Goal: Information Seeking & Learning: Check status

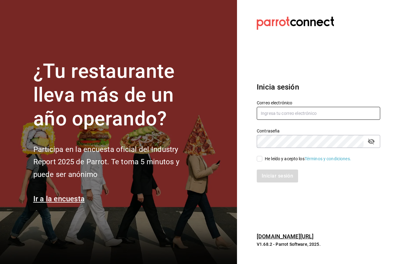
click at [280, 119] on input "text" at bounding box center [318, 113] width 123 height 13
click at [288, 106] on div "Correo electrónico" at bounding box center [318, 110] width 123 height 21
click at [288, 107] on input "text" at bounding box center [318, 113] width 123 height 13
paste input "[EMAIL_ADDRESS][DOMAIN_NAME]"
type input "[EMAIL_ADDRESS][DOMAIN_NAME]"
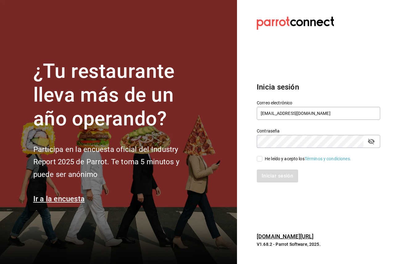
click at [273, 158] on div "He leído y acepto los Términos y condiciones." at bounding box center [308, 158] width 86 height 6
click at [262, 158] on input "He leído y acepto los Términos y condiciones." at bounding box center [260, 159] width 6 height 6
checkbox input "true"
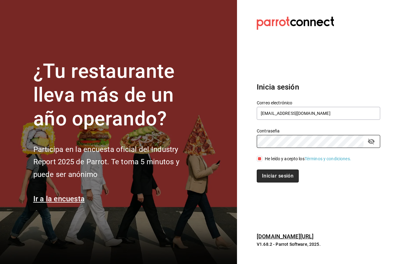
click at [281, 174] on button "Iniciar sesión" at bounding box center [278, 175] width 42 height 13
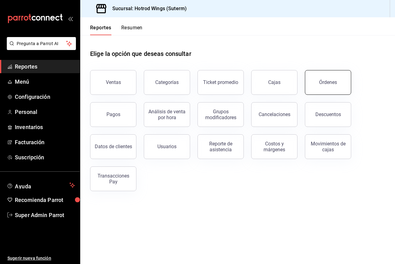
click at [311, 80] on button "Órdenes" at bounding box center [328, 82] width 46 height 25
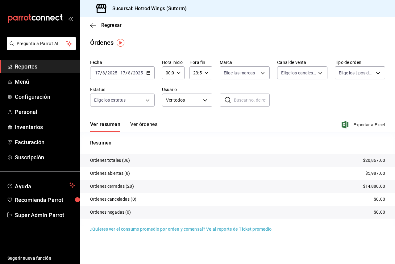
click at [142, 123] on button "Ver órdenes" at bounding box center [143, 126] width 27 height 10
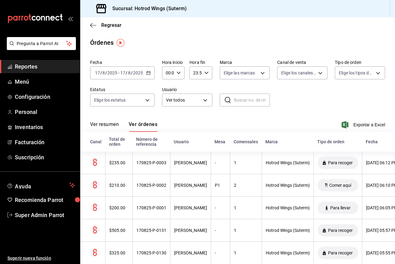
click at [137, 68] on div "2025-08-17 17 / 8 / 2025 - 2025-08-17 17 / 8 / 2025" at bounding box center [122, 72] width 64 height 13
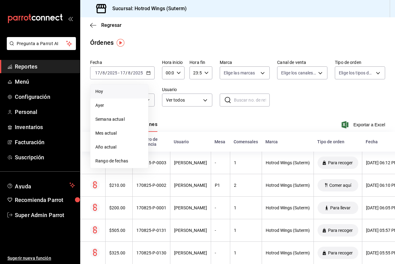
click at [135, 87] on li "Hoy" at bounding box center [119, 91] width 58 height 14
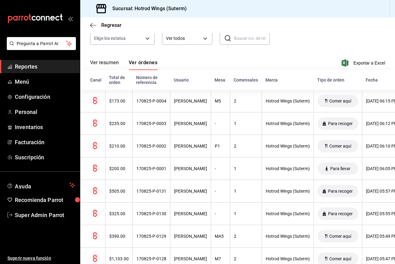
scroll to position [31, 0]
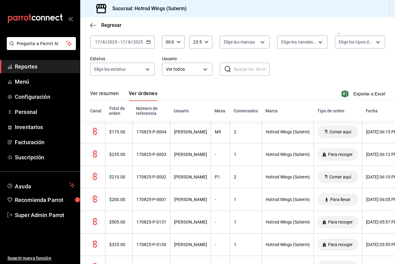
click at [133, 42] on input "2025" at bounding box center [138, 41] width 10 height 5
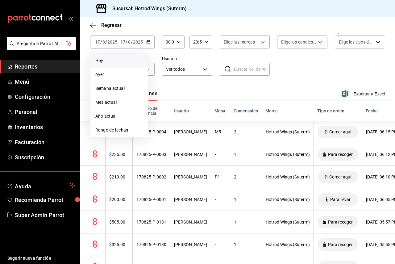
click at [210, 55] on div "Fecha 2025-08-17 17 / 8 / 2025 - 2025-08-17 17 / 8 / 2025 Hoy Ayer Semana actua…" at bounding box center [237, 54] width 295 height 57
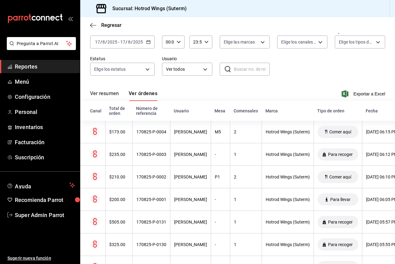
click at [114, 91] on button "Ver resumen" at bounding box center [104, 95] width 29 height 10
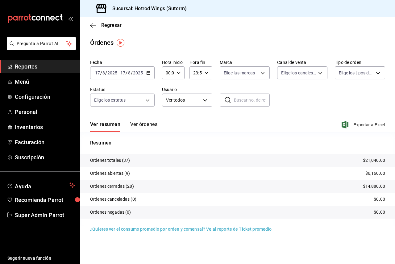
click at [34, 68] on span "Reportes" at bounding box center [45, 66] width 60 height 8
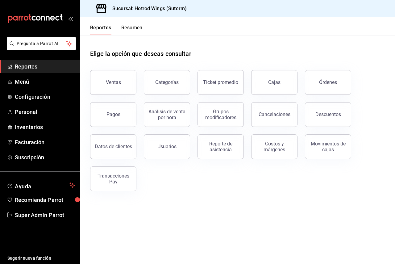
click at [136, 112] on div "Análisis de venta por hora" at bounding box center [163, 111] width 54 height 32
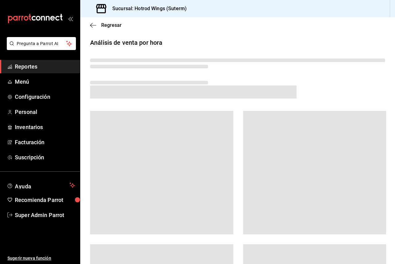
click at [136, 112] on div at bounding box center [161, 172] width 143 height 123
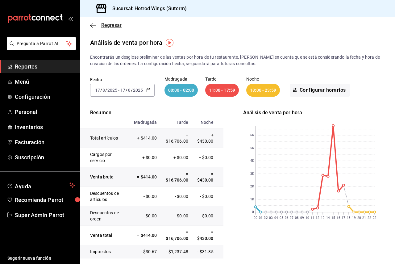
click at [92, 24] on icon "button" at bounding box center [93, 26] width 6 height 6
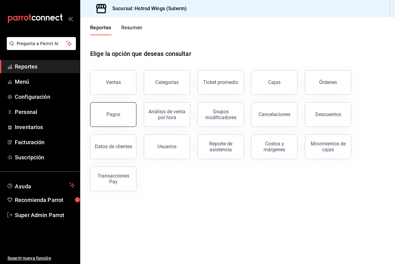
click at [110, 107] on button "Pagos" at bounding box center [113, 114] width 46 height 25
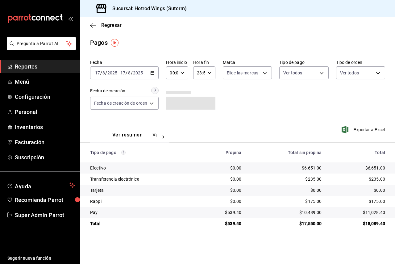
click at [141, 76] on div "2025-08-17 17 / 8 / 2025 - 2025-08-17 17 / 8 / 2025" at bounding box center [124, 72] width 68 height 13
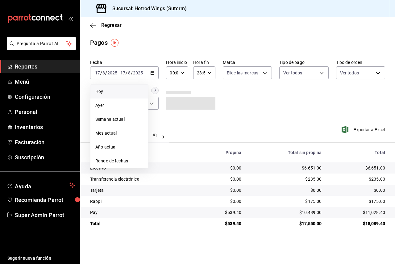
click at [127, 88] on li "Hoy" at bounding box center [119, 91] width 58 height 14
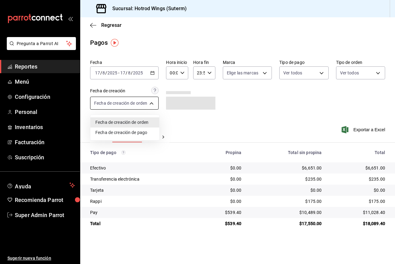
click at [138, 102] on body "Pregunta a Parrot AI Reportes Menú Configuración Personal Inventarios Facturaci…" at bounding box center [197, 132] width 395 height 264
click at [154, 122] on li "Fecha de creación de orden" at bounding box center [124, 122] width 69 height 10
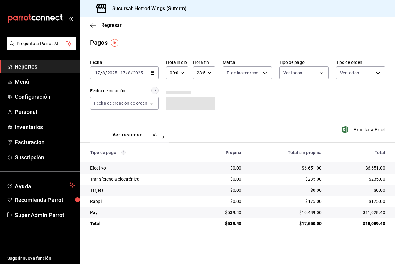
click at [154, 135] on button "Ver pagos" at bounding box center [163, 137] width 23 height 10
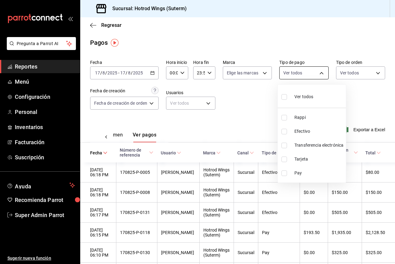
click at [313, 72] on body "Pregunta a Parrot AI Reportes Menú Configuración Personal Inventarios Facturaci…" at bounding box center [197, 132] width 395 height 264
click at [311, 171] on span "Pay" at bounding box center [318, 173] width 49 height 6
type input "1ef575ad-4ac1-4077-a214-c85d32f97cd6"
checkbox input "true"
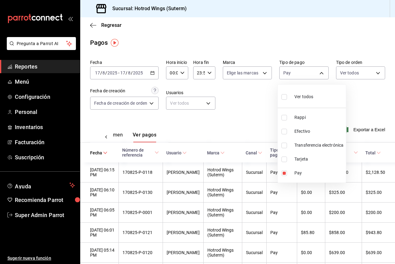
click at [264, 118] on div at bounding box center [197, 132] width 395 height 264
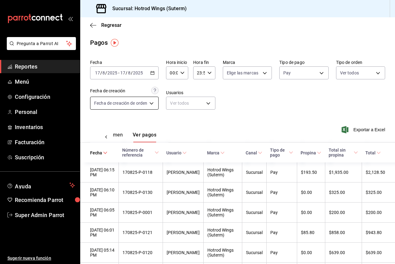
click at [141, 105] on body "Pregunta a Parrot AI Reportes Menú Configuración Personal Inventarios Facturaci…" at bounding box center [197, 132] width 395 height 264
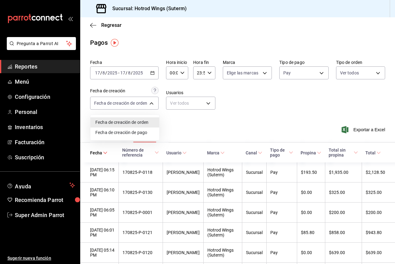
click at [151, 134] on li "Fecha de creación de pago" at bounding box center [124, 132] width 69 height 10
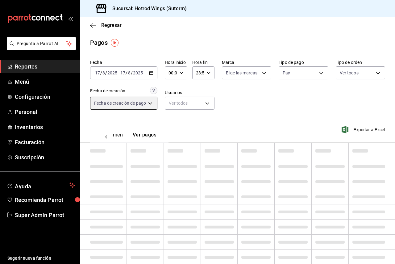
type input "ORDER_PAYMENT"
click at [242, 70] on body "Pregunta a Parrot AI Reportes Menú Configuración Personal Inventarios Facturaci…" at bounding box center [197, 132] width 395 height 264
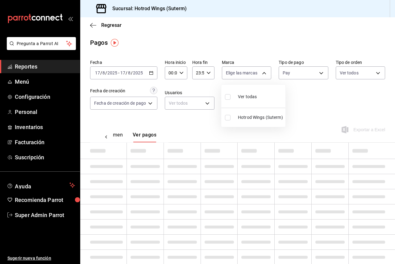
click at [242, 99] on span "Ver todas" at bounding box center [247, 96] width 19 height 6
type input "bd20a852-739d-4ff9-915d-d7af5650fd58"
checkbox input "true"
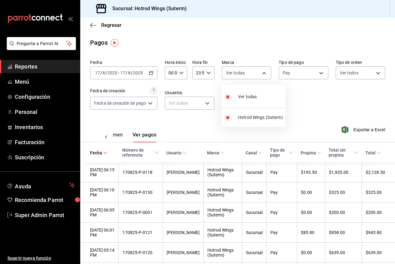
click at [307, 72] on div at bounding box center [197, 132] width 395 height 264
click at [307, 72] on body "Pregunta a Parrot AI Reportes Menú Configuración Personal Inventarios Facturaci…" at bounding box center [197, 132] width 395 height 264
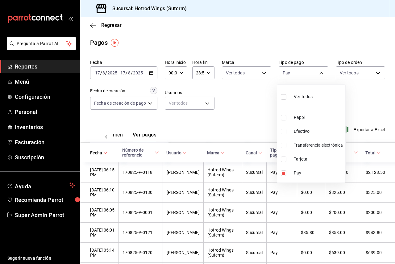
click at [307, 72] on div at bounding box center [197, 132] width 395 height 264
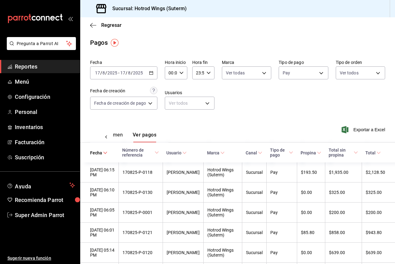
click at [360, 74] on body "Pregunta a Parrot AI Reportes Menú Configuración Personal Inventarios Facturaci…" at bounding box center [197, 132] width 395 height 264
click at [332, 92] on li "Ver todos" at bounding box center [355, 96] width 47 height 18
type input "eadd56cb-5387-4b43-8615-496b1648752f,a24605f2-a07a-45e7-bad7-146b3201f6f7,e27d0…"
checkbox input "true"
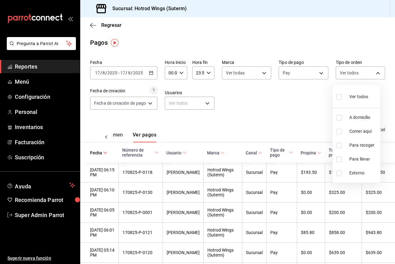
checkbox input "true"
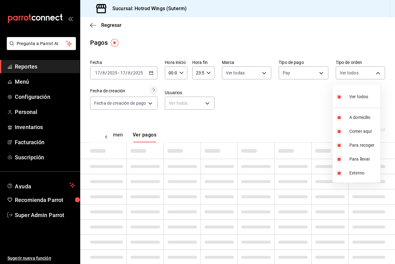
click at [300, 97] on div at bounding box center [197, 132] width 395 height 264
click at [137, 131] on div "Ver resumen Ver pagos" at bounding box center [129, 133] width 78 height 18
click at [141, 135] on button "Ver pagos" at bounding box center [145, 137] width 24 height 10
click at [347, 68] on body "Pregunta a Parrot AI Reportes Menú Configuración Personal Inventarios Facturaci…" at bounding box center [197, 132] width 395 height 264
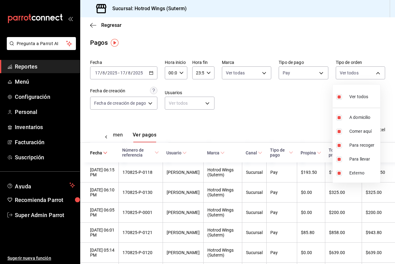
click at [288, 101] on div at bounding box center [197, 132] width 395 height 264
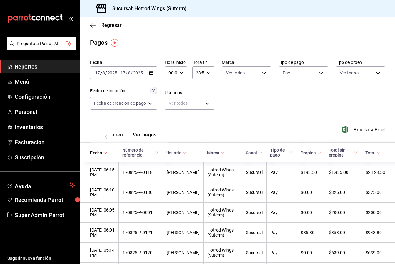
click at [121, 136] on button "Ver resumen" at bounding box center [108, 137] width 29 height 10
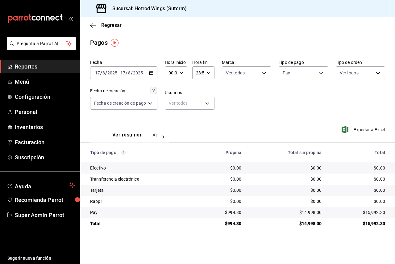
click at [154, 75] on div "2025-08-17 17 / 8 / 2025 - 2025-08-17 17 / 8 / 2025" at bounding box center [123, 72] width 67 height 13
click at [143, 76] on div "2025-08-17 17 / 8 / 2025 - 2025-08-17 17 / 8 / 2025" at bounding box center [123, 72] width 67 height 13
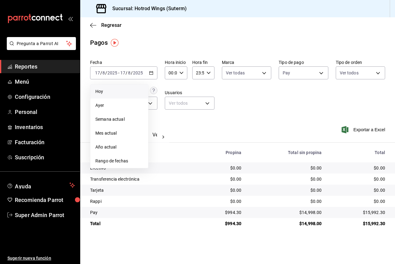
click at [232, 101] on div "Fecha 2025-08-17 17 / 8 / 2025 - 2025-08-17 17 / 8 / 2025 Hoy Ayer Semana actua…" at bounding box center [237, 87] width 295 height 60
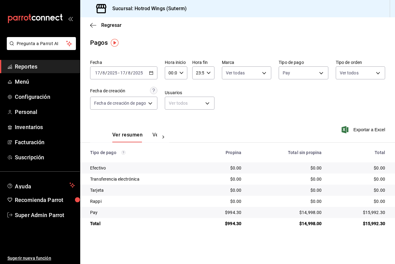
click at [138, 110] on div "Fecha 2025-08-17 17 / 8 / 2025 - 2025-08-17 17 / 8 / 2025 Hora inicio 00:00 Hor…" at bounding box center [237, 87] width 295 height 60
click at [134, 105] on body "Pregunta a Parrot AI Reportes Menú Configuración Personal Inventarios Facturaci…" at bounding box center [197, 132] width 395 height 264
click at [137, 118] on li "Fecha de creación de orden" at bounding box center [123, 122] width 67 height 10
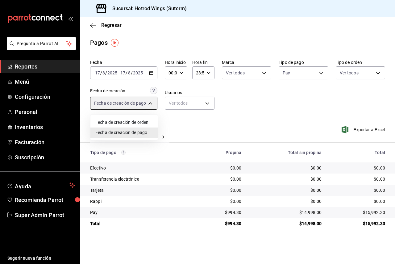
type input "ORDER"
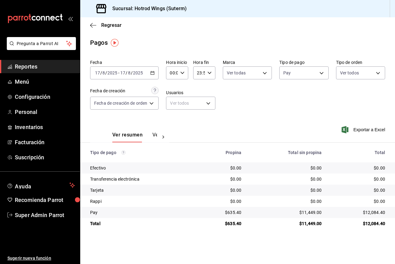
click at [155, 134] on button "Ver pagos" at bounding box center [163, 137] width 23 height 10
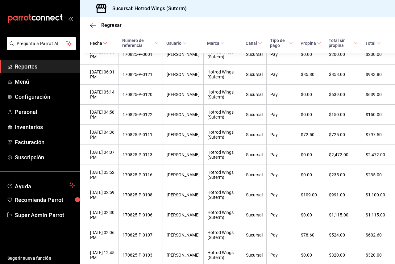
scroll to position [187, 0]
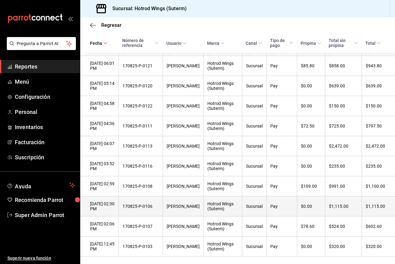
drag, startPoint x: 392, startPoint y: 124, endPoint x: 390, endPoint y: 214, distance: 90.4
click at [390, 214] on th "$1,115.00" at bounding box center [377, 206] width 33 height 20
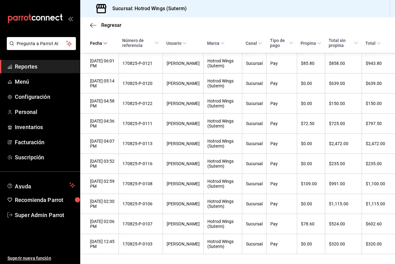
scroll to position [198, 0]
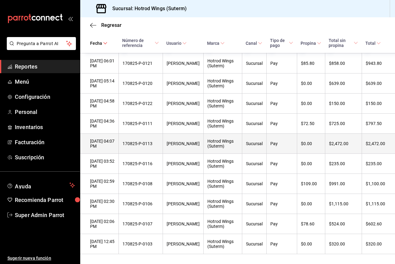
click at [329, 142] on div "$2,472.00" at bounding box center [343, 143] width 29 height 5
click at [327, 143] on th "$2,472.00" at bounding box center [343, 144] width 37 height 20
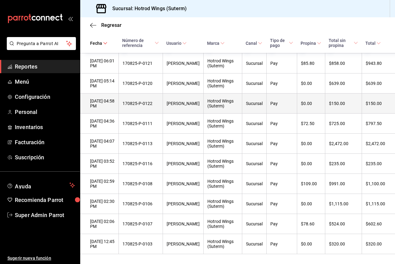
click at [304, 101] on div "$0.00" at bounding box center [311, 103] width 20 height 5
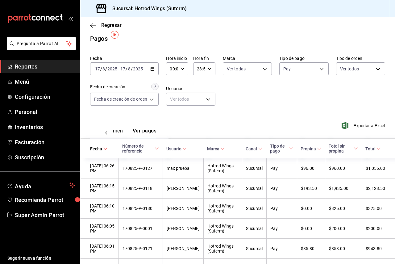
scroll to position [0, 0]
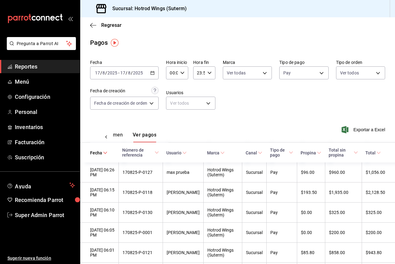
click at [130, 67] on div "2025-08-17 17 / 8 / 2025 - 2025-08-17 17 / 8 / 2025" at bounding box center [124, 72] width 68 height 13
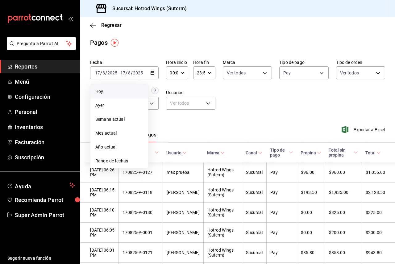
click at [111, 88] on span "Hoy" at bounding box center [119, 91] width 48 height 6
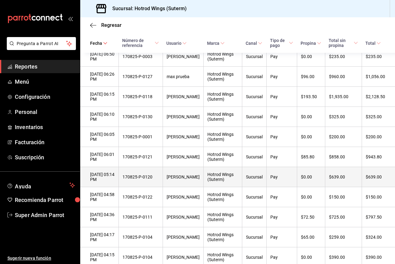
scroll to position [247, 0]
